Goal: Task Accomplishment & Management: Manage account settings

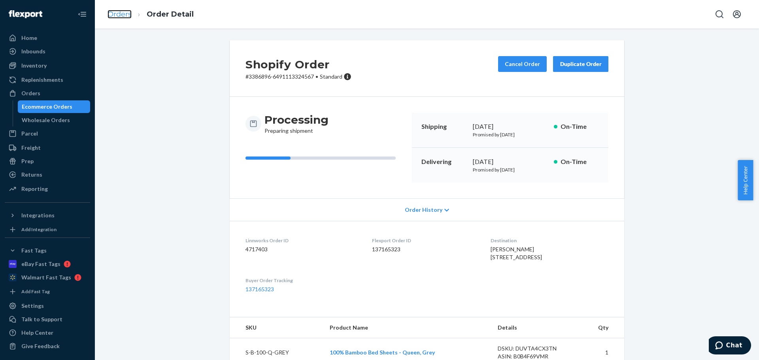
click at [120, 14] on link "Orders" at bounding box center [119, 14] width 24 height 9
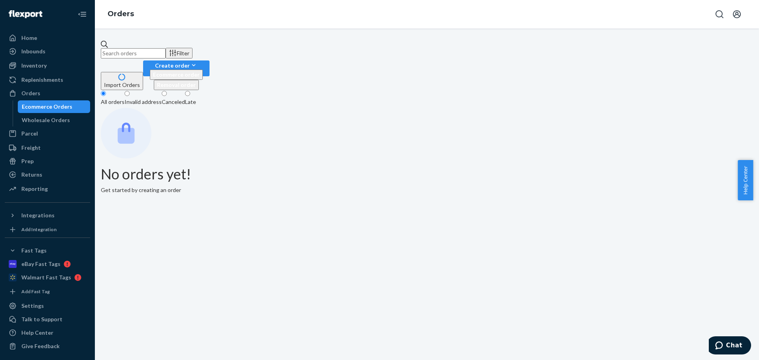
click at [153, 48] on input "text" at bounding box center [133, 53] width 65 height 10
paste input "CH3386817"
type input "3386817"
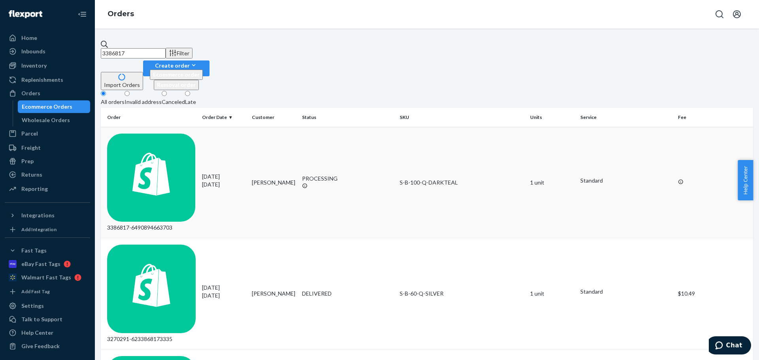
click at [268, 127] on td "[PERSON_NAME]" at bounding box center [274, 182] width 50 height 111
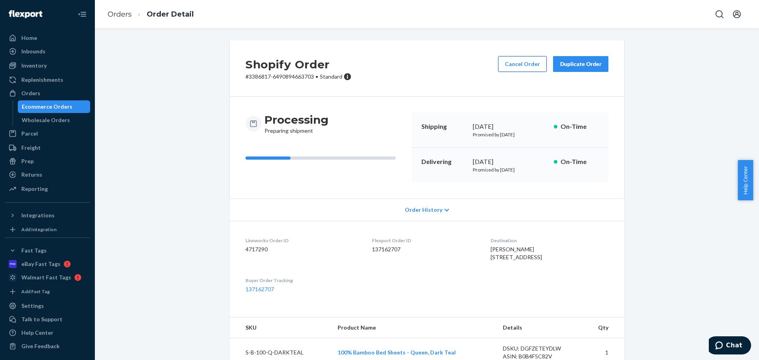
click at [507, 68] on button "Cancel Order" at bounding box center [522, 64] width 49 height 16
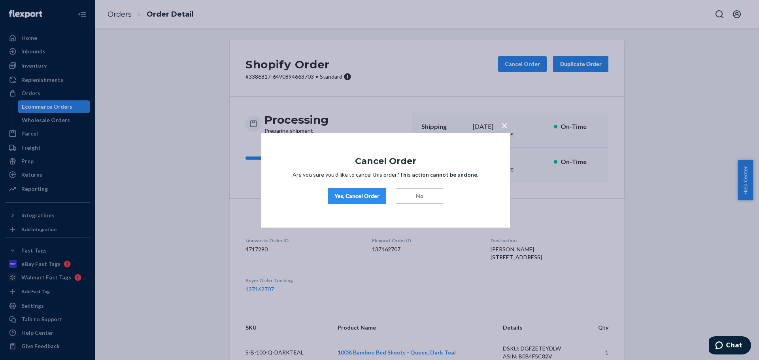
click at [343, 195] on div "Yes, Cancel Order" at bounding box center [356, 196] width 45 height 8
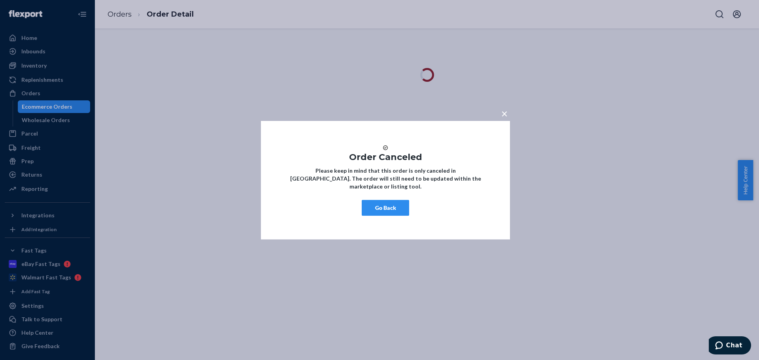
click at [390, 211] on button "Go Back" at bounding box center [385, 208] width 47 height 16
